Goal: Information Seeking & Learning: Find specific fact

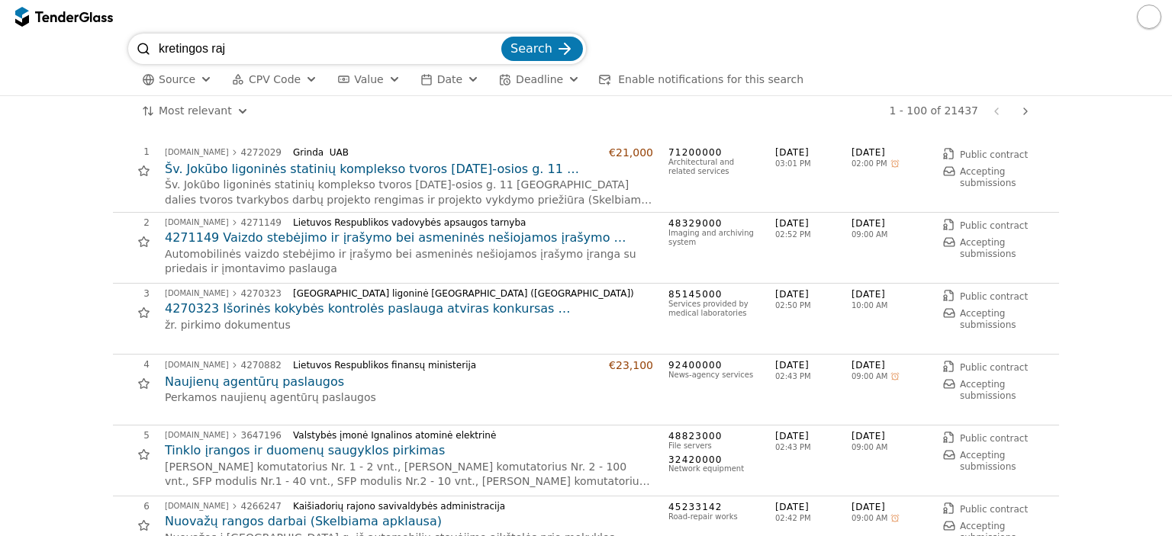
type input "kretingos raj"
click at [501, 37] on button "Search" at bounding box center [542, 49] width 82 height 24
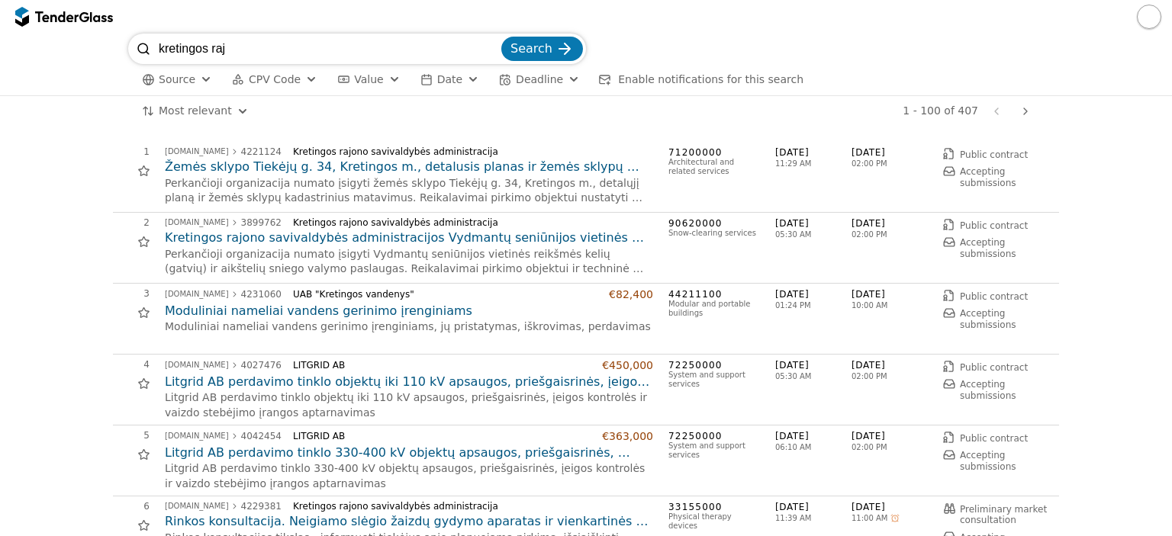
drag, startPoint x: 247, startPoint y: 50, endPoint x: 0, endPoint y: 44, distance: 247.2
click at [0, 47] on div "kretingos raj Search Source CPV Code Type Buyer Value Date Deadline Enable noti…" at bounding box center [586, 65] width 1172 height 63
type input "LED ekrano nuoma"
click at [501, 37] on button "Search" at bounding box center [542, 49] width 82 height 24
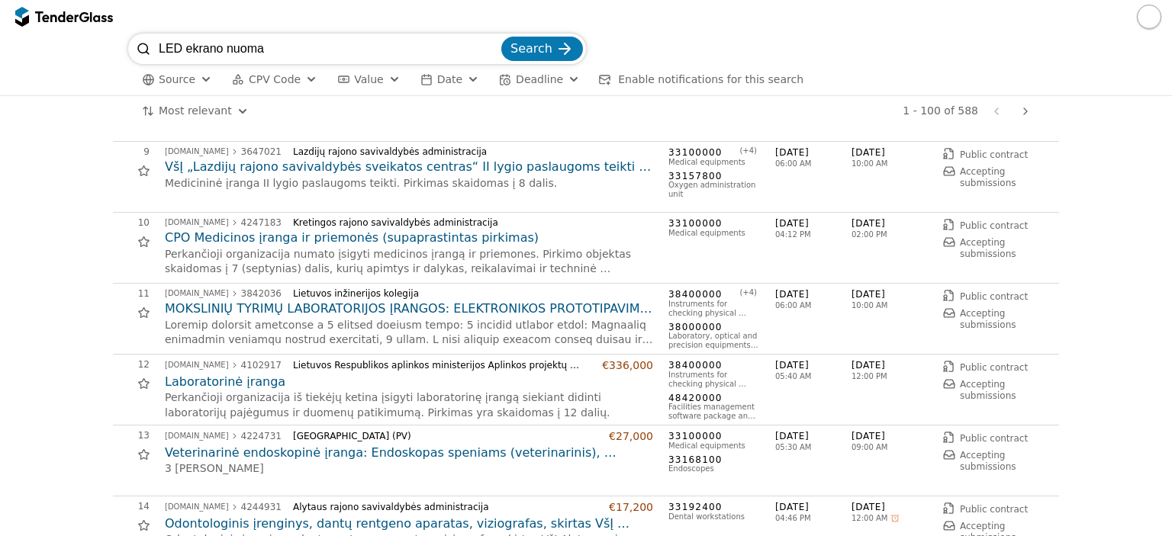
scroll to position [534, 0]
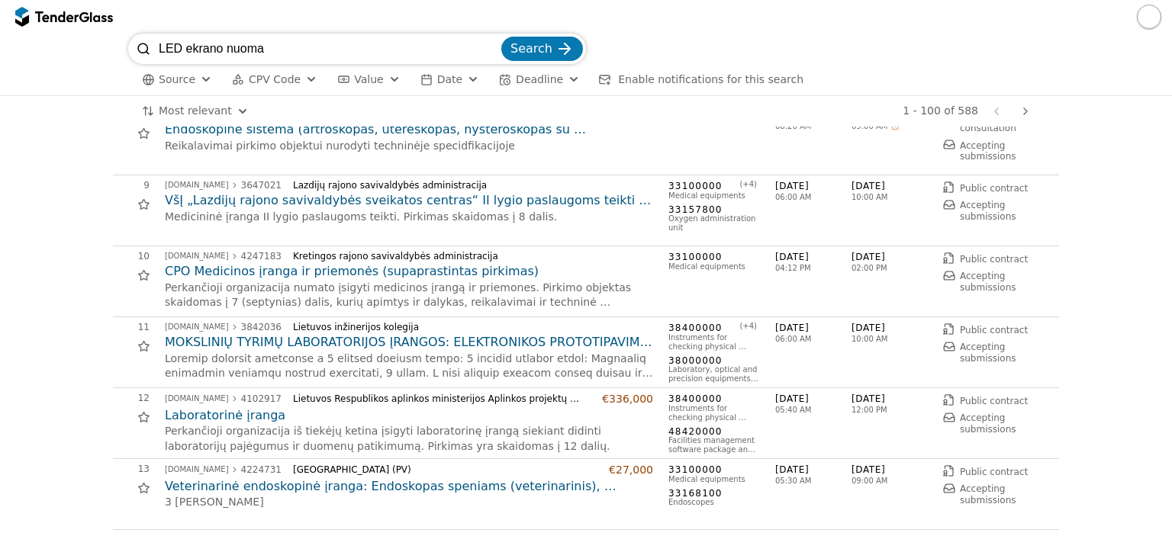
click at [278, 50] on input "LED ekrano nuoma" at bounding box center [328, 49] width 339 height 31
drag, startPoint x: 288, startPoint y: 48, endPoint x: 98, endPoint y: 46, distance: 189.9
click at [98, 46] on div "LED ekrano nuoma Search Source CPV Code Type Buyer Value Date Deadline Enable n…" at bounding box center [586, 65] width 1156 height 62
type input "kretingos raj"
click at [501, 37] on button "Search" at bounding box center [542, 49] width 82 height 24
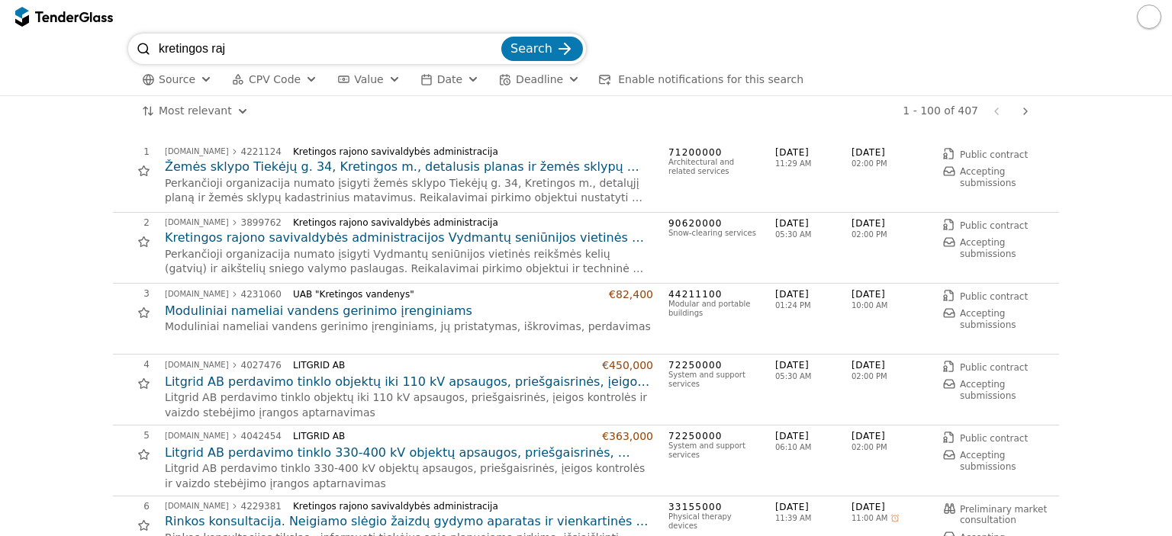
click at [502, 24] on div at bounding box center [586, 17] width 1172 height 34
click at [243, 47] on input "kretingos raj" at bounding box center [328, 49] width 339 height 31
type input "[GEOGRAPHIC_DATA]"
click at [501, 37] on button "Search" at bounding box center [542, 49] width 82 height 24
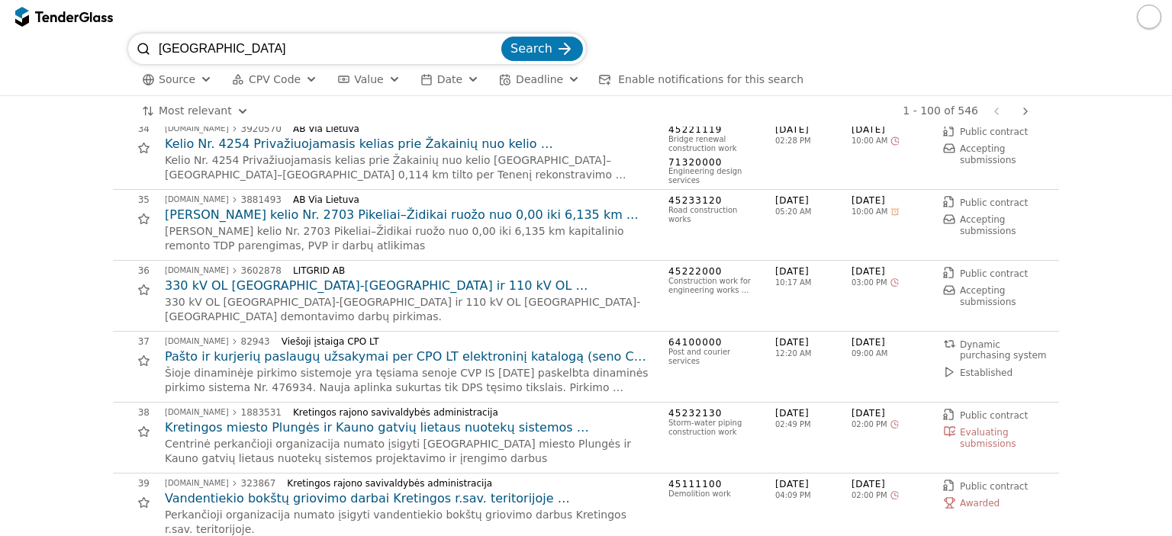
scroll to position [2364, 0]
drag, startPoint x: 273, startPoint y: 402, endPoint x: 468, endPoint y: 409, distance: 195.4
click at [468, 409] on div "Kretingos rajono savivaldybės administracija" at bounding box center [467, 412] width 348 height 11
copy div "Kretingos rajono savivaldybės administracija"
drag, startPoint x: 284, startPoint y: 56, endPoint x: 72, endPoint y: 51, distance: 212.1
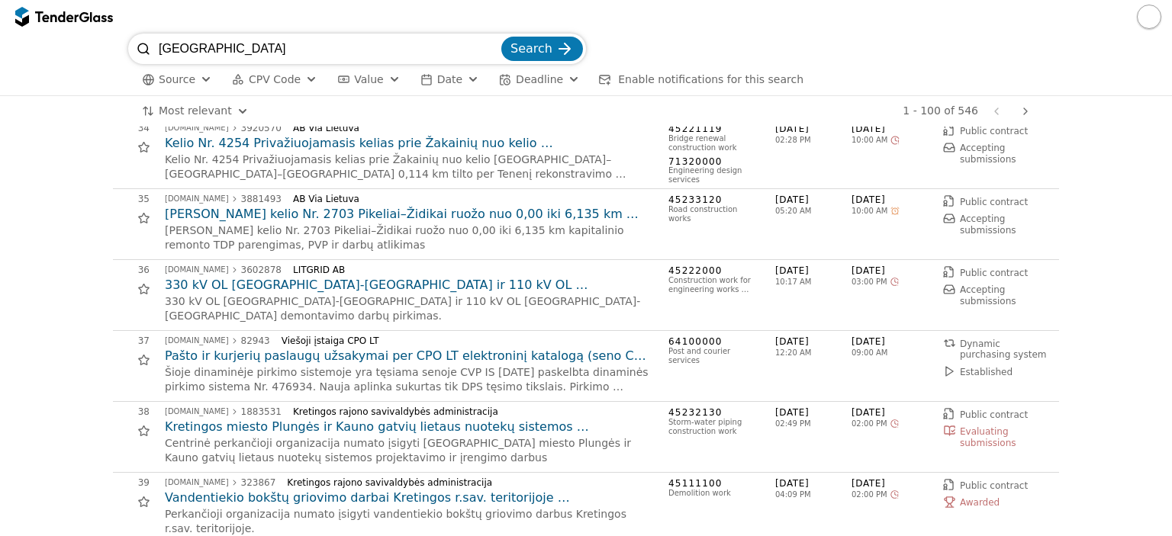
click at [72, 51] on div "kretingos rajono Search Source CPV Code Type Buyer Value Date Deadline Enable n…" at bounding box center [586, 65] width 1156 height 62
paste input "Kretingos rajono savivaldybės administracija"
type input "Kretingos rajono savivaldybės administracija"
click at [540, 53] on span "Search" at bounding box center [531, 48] width 42 height 14
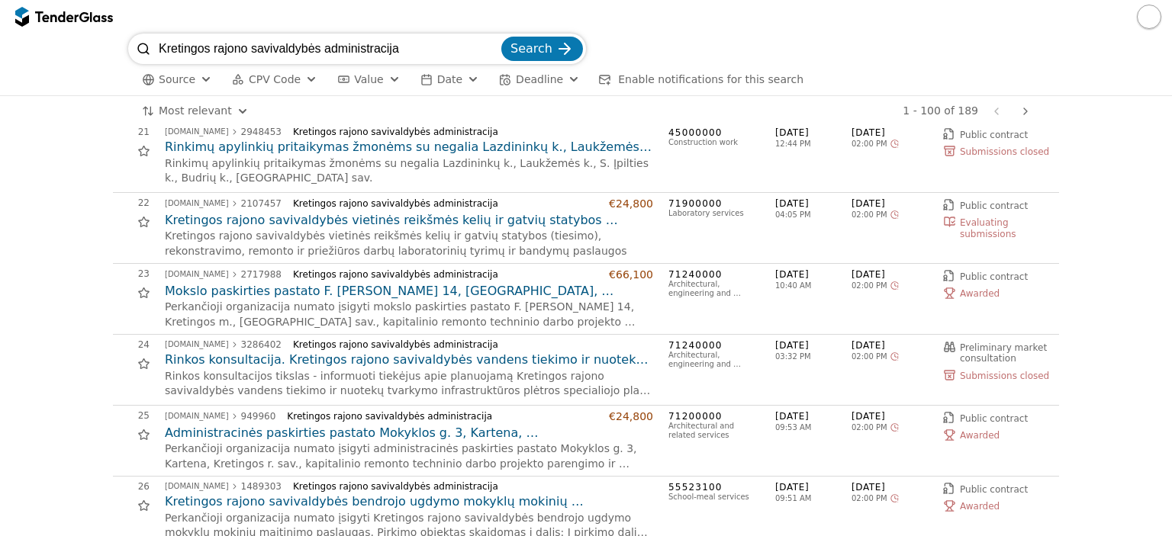
scroll to position [1449, 0]
